Goal: Task Accomplishment & Management: Manage account settings

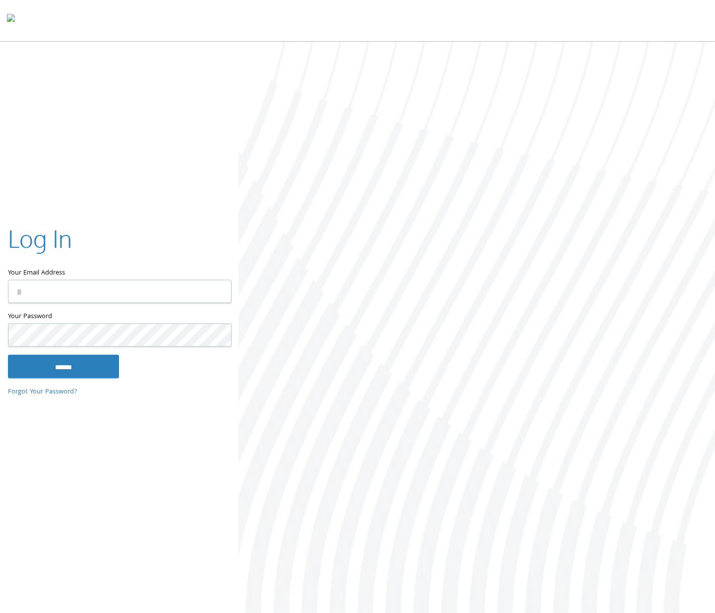
type input "**********"
click at [56, 368] on input "******" at bounding box center [63, 366] width 111 height 24
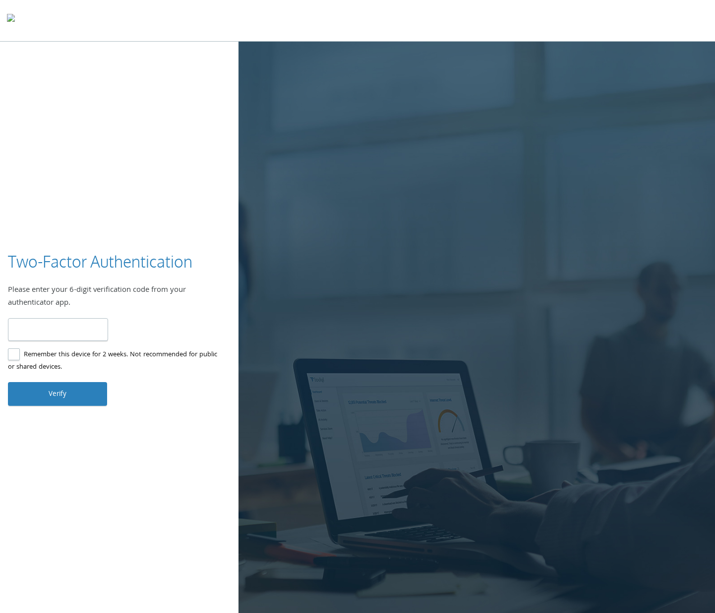
paste input "******"
type input "******"
